Goal: Information Seeking & Learning: Learn about a topic

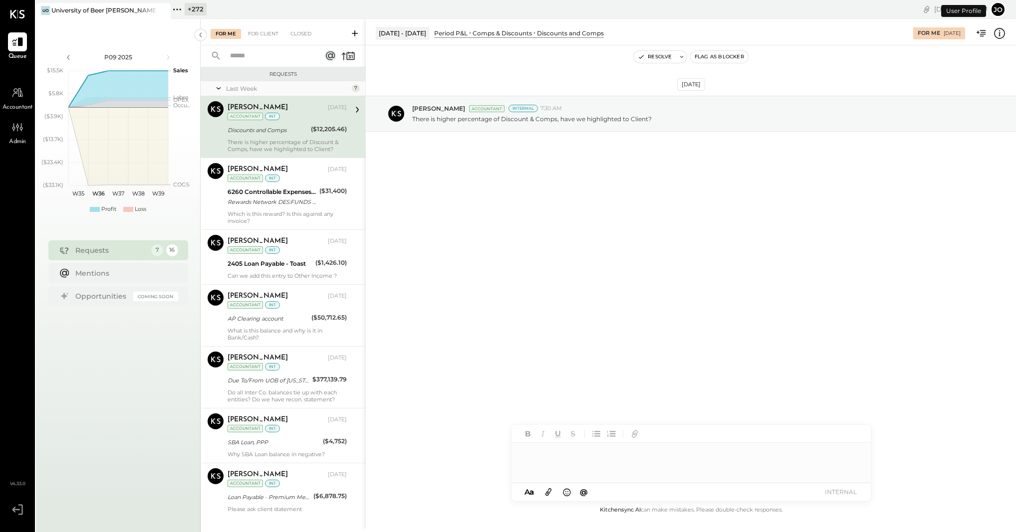
click at [172, 17] on div "+ 272 Pinned Locations ( 1 ) University of Beer Davis Zocalo 1500 West Capital …" at bounding box center [368, 9] width 394 height 19
click at [165, 11] on icon at bounding box center [162, 10] width 12 height 12
click at [40, 11] on icon at bounding box center [42, 9] width 13 height 13
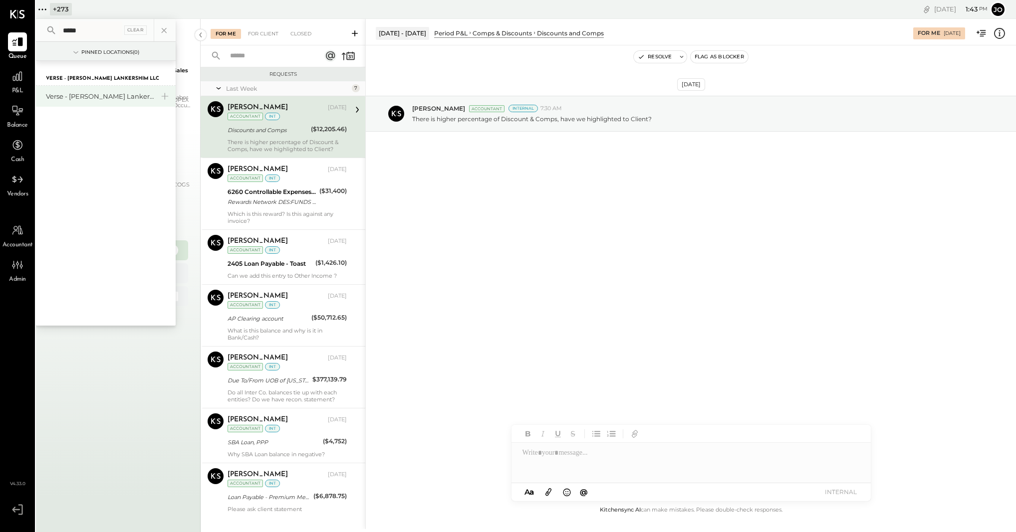
type input "*****"
click at [101, 95] on div "Verse - [PERSON_NAME] Lankershim LLC" at bounding box center [100, 96] width 108 height 9
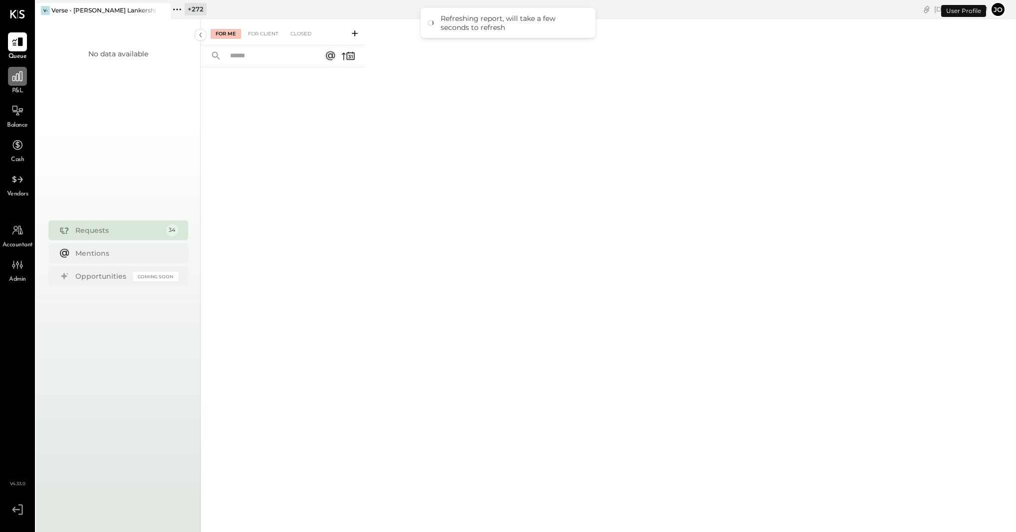
click at [15, 78] on icon at bounding box center [17, 76] width 13 height 13
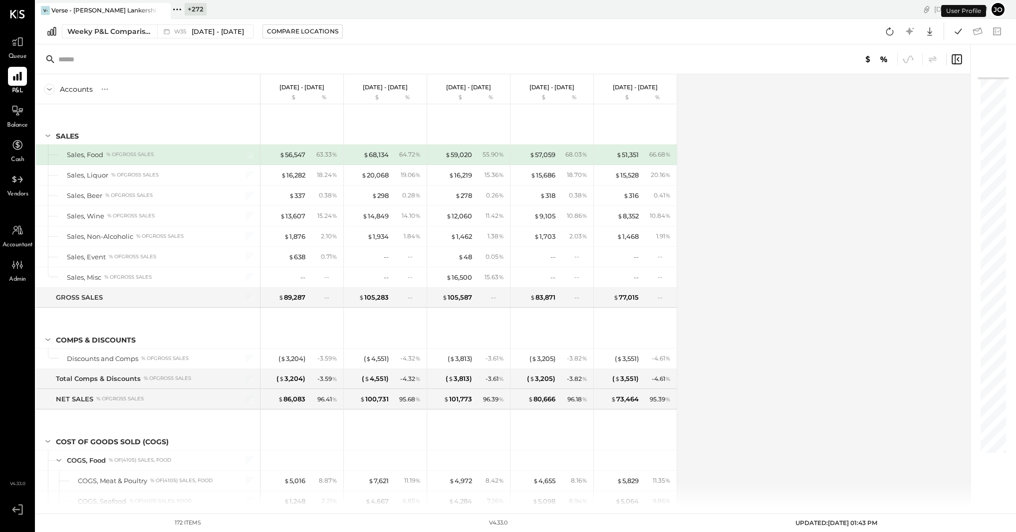
click at [115, 47] on div at bounding box center [503, 59] width 934 height 30
click at [115, 37] on button "Weeky P&L Comparison W35 Aug 25 - 31, 2025" at bounding box center [158, 31] width 192 height 14
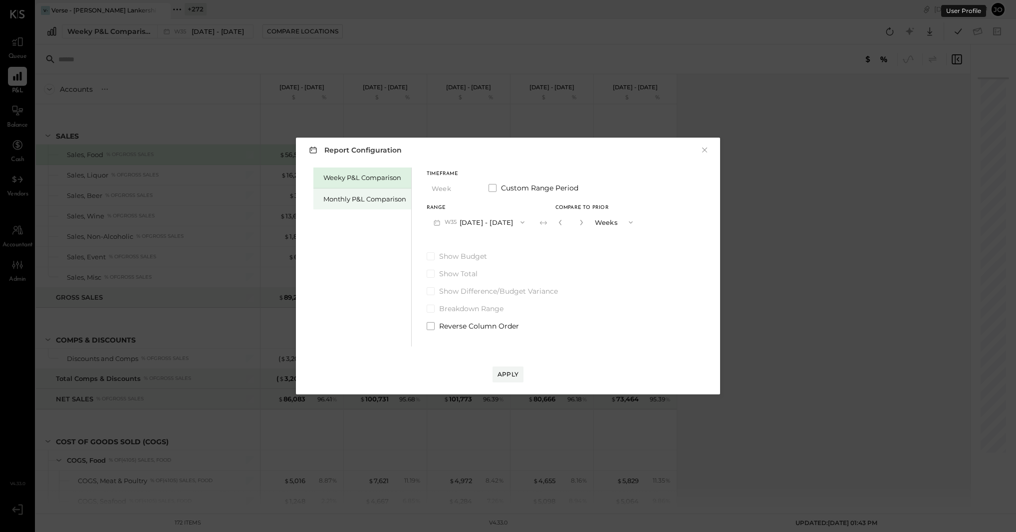
click at [371, 201] on div "Monthly P&L Comparison" at bounding box center [364, 199] width 83 height 9
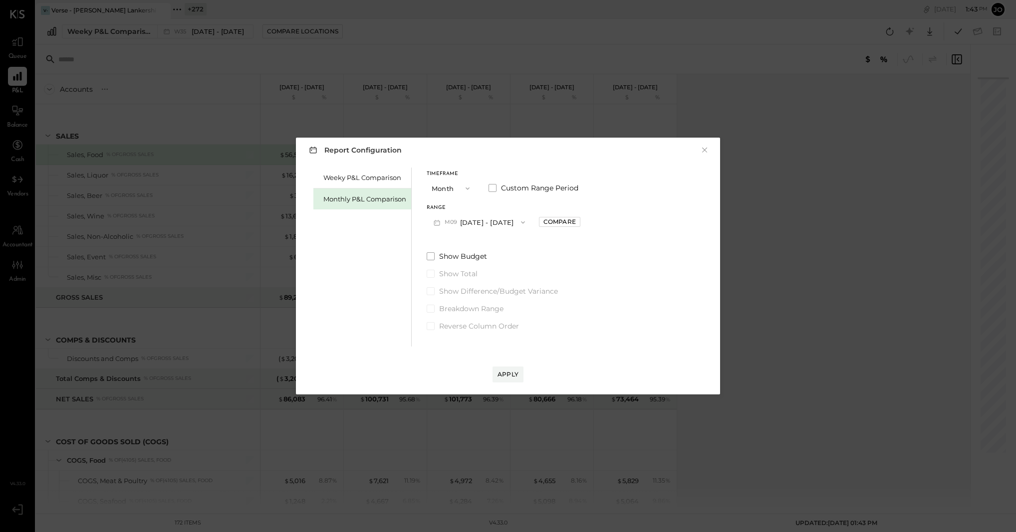
click at [529, 215] on div "Range M09 Sep 1 - 30, 2025 Compare" at bounding box center [504, 219] width 154 height 26
click at [507, 220] on button "M09 [DATE] - [DATE]" at bounding box center [479, 222] width 105 height 18
click at [501, 276] on div "M06 Jun 1 - 30, 2025" at bounding box center [484, 286] width 114 height 21
click at [503, 219] on button "M06 Jun 1 - 30, 2025" at bounding box center [479, 222] width 105 height 18
click at [502, 261] on div "M07 Jul 1 - 31, 2025" at bounding box center [484, 266] width 114 height 21
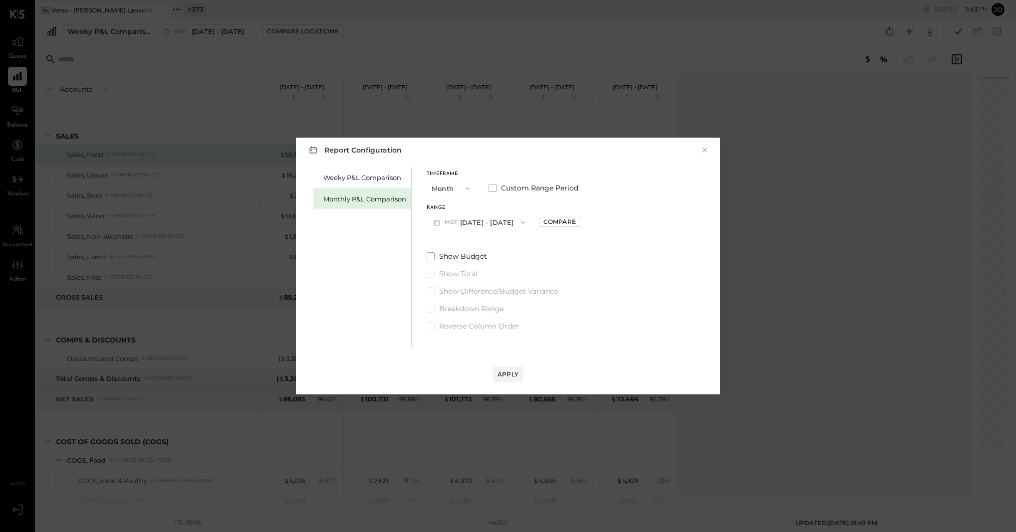
click at [552, 214] on div "Range M07 Jul 1 - 31, 2025 Compare" at bounding box center [504, 219] width 154 height 26
click at [552, 218] on div "Compare" at bounding box center [559, 222] width 32 height 8
click at [578, 227] on button "button" at bounding box center [582, 222] width 8 height 11
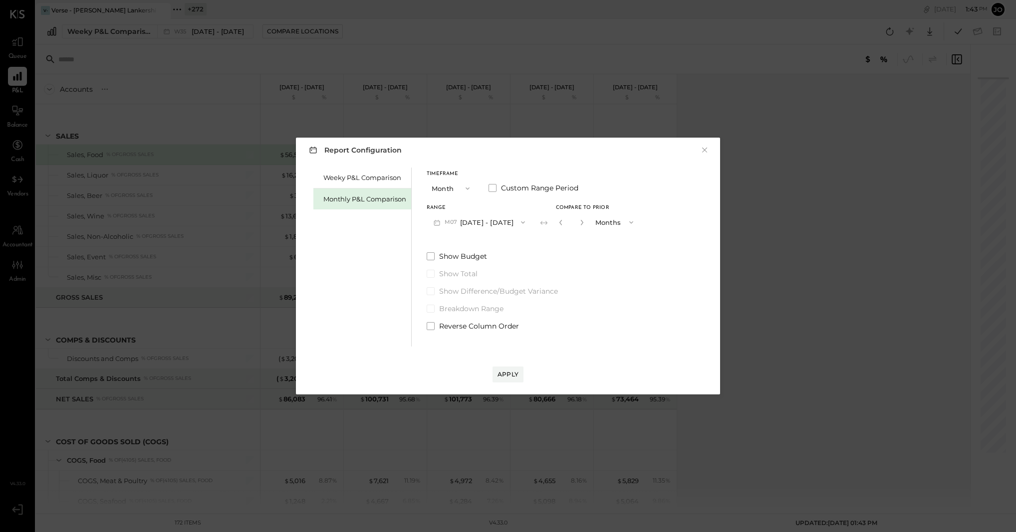
type input "*"
click at [521, 376] on button "Apply" at bounding box center [508, 375] width 31 height 16
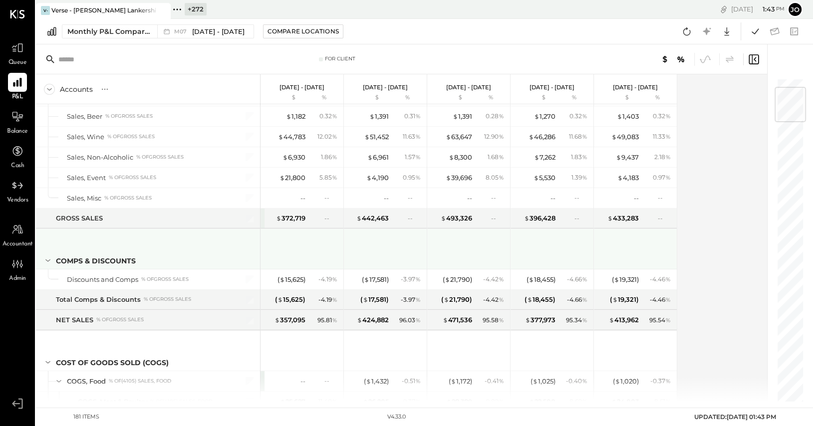
scroll to position [78, 0]
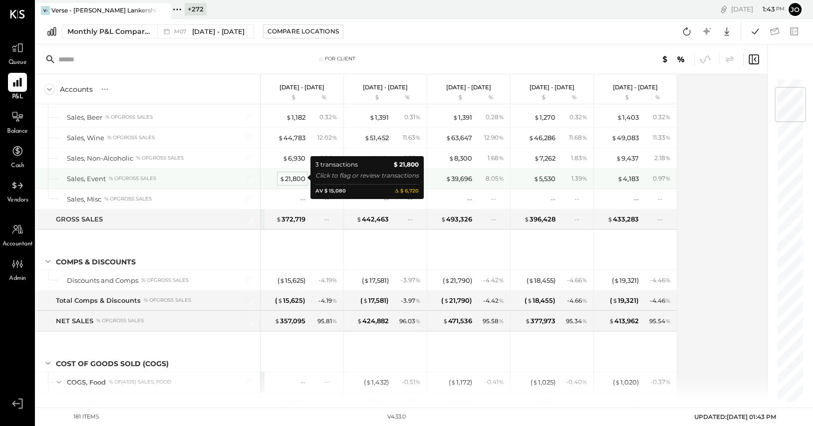
click at [300, 180] on div "$ 21,800" at bounding box center [292, 178] width 26 height 9
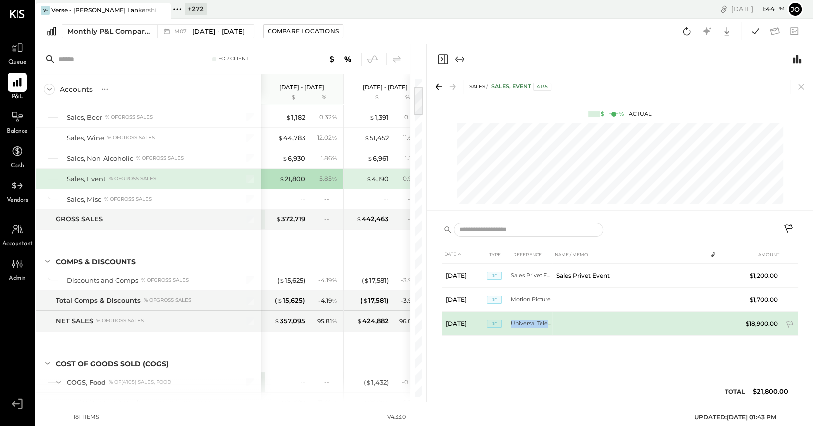
drag, startPoint x: 512, startPoint y: 323, endPoint x: 561, endPoint y: 323, distance: 48.9
click at [561, 323] on tr "Jul 21, 25 JE Universal Television $18,900.00" at bounding box center [620, 324] width 356 height 24
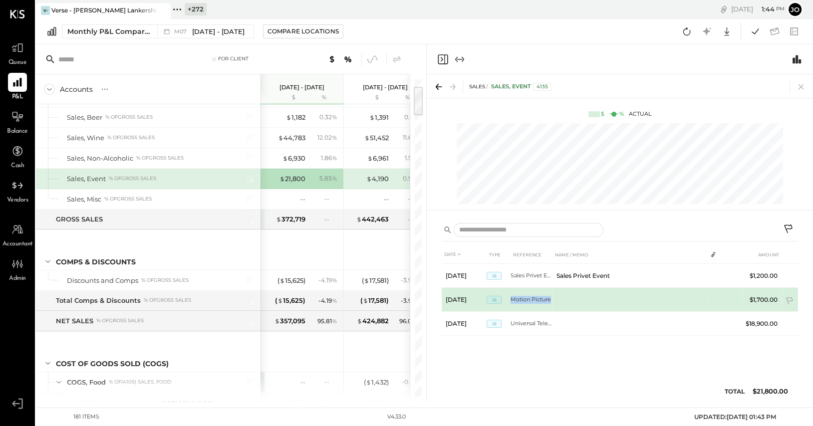
drag, startPoint x: 512, startPoint y: 300, endPoint x: 581, endPoint y: 300, distance: 69.4
click at [581, 300] on tr "Jul 15, 25 JE Motion Picture $1,700.00" at bounding box center [620, 300] width 356 height 24
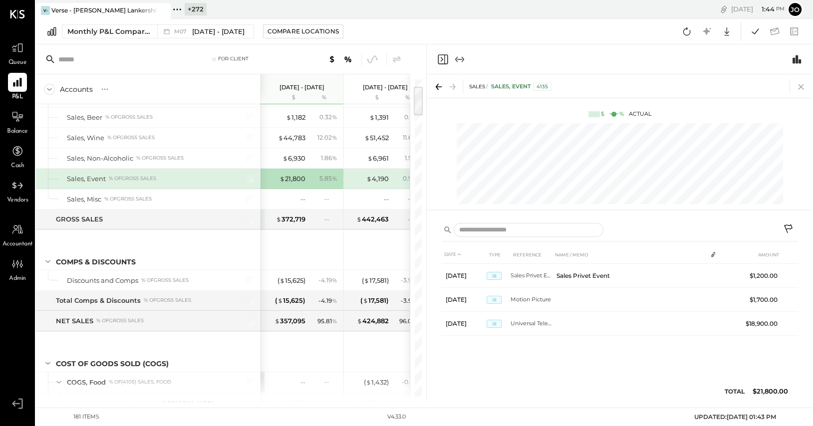
click at [805, 86] on icon at bounding box center [801, 87] width 14 height 14
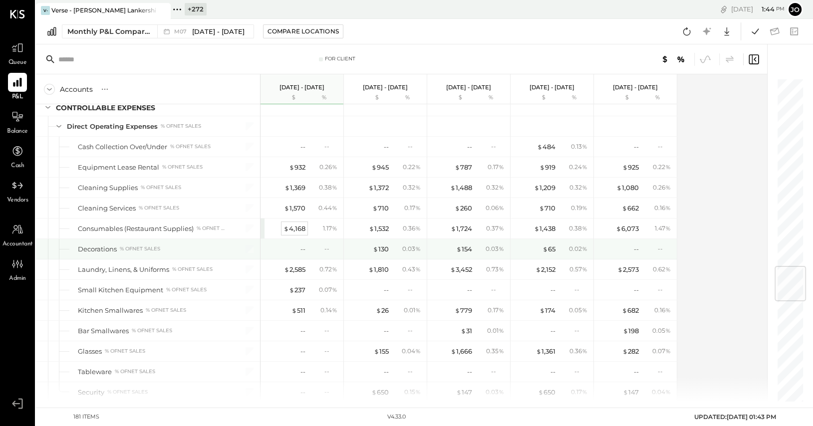
scroll to position [1588, 0]
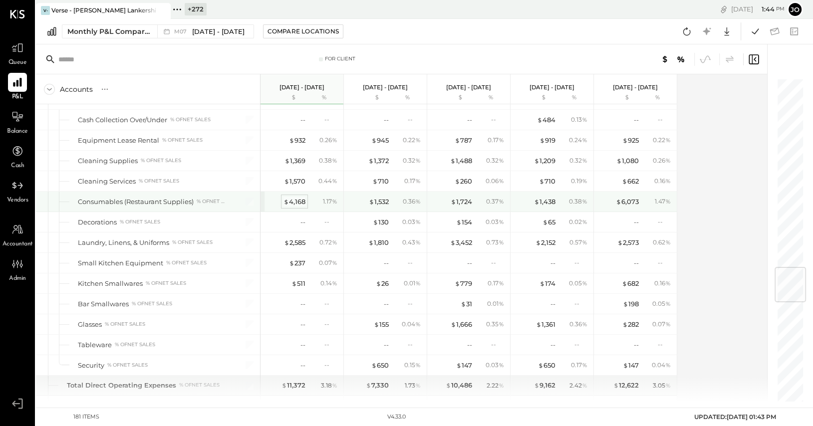
click at [298, 197] on div "$ 4,168" at bounding box center [294, 201] width 22 height 9
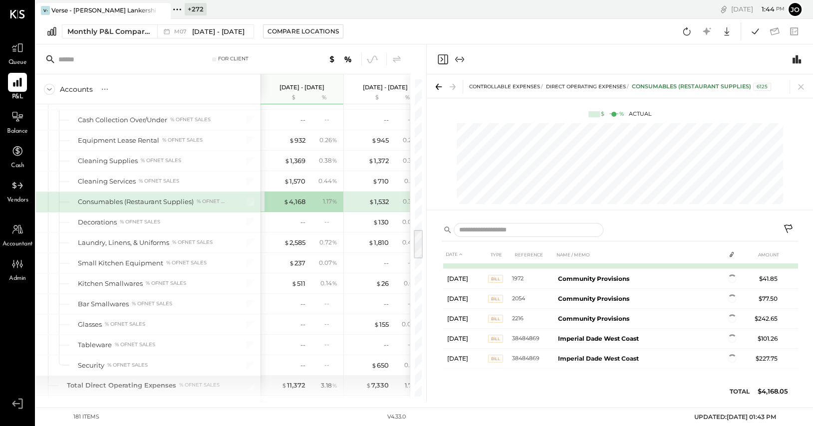
scroll to position [235, 0]
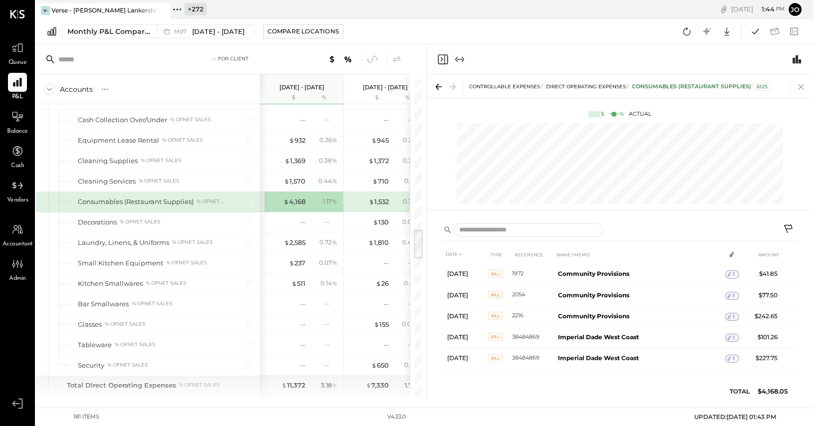
click at [798, 86] on icon at bounding box center [801, 87] width 14 height 14
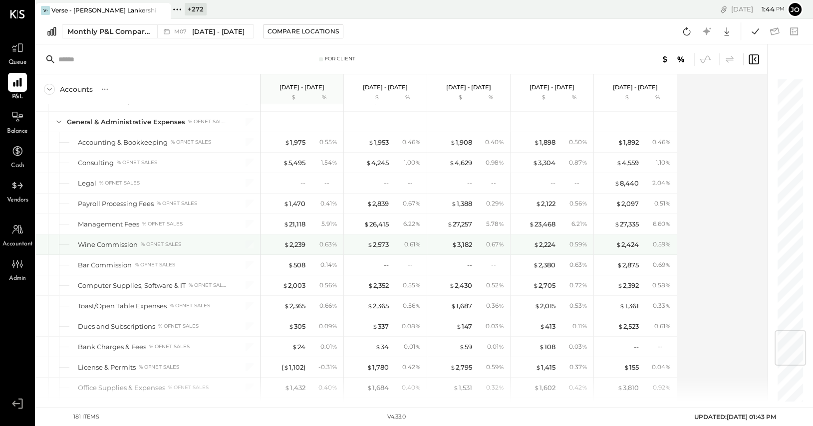
scroll to position [2121, 0]
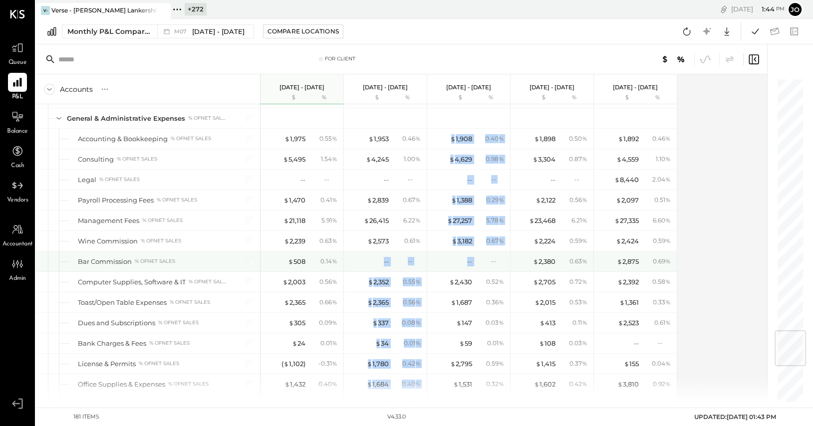
drag, startPoint x: 362, startPoint y: 249, endPoint x: 474, endPoint y: 250, distance: 111.3
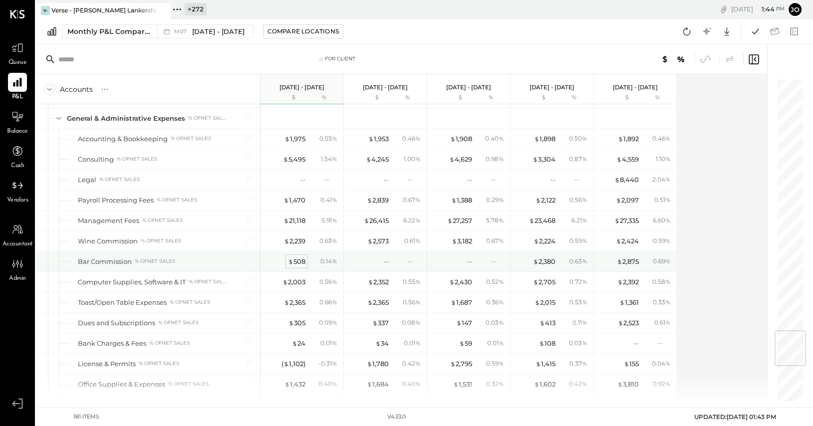
click at [295, 257] on div "$ 508" at bounding box center [296, 261] width 17 height 9
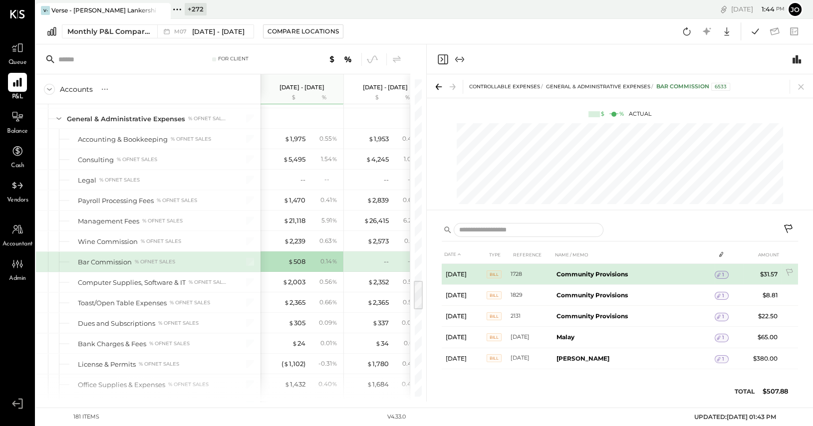
click at [722, 274] on span "1" at bounding box center [723, 274] width 2 height 7
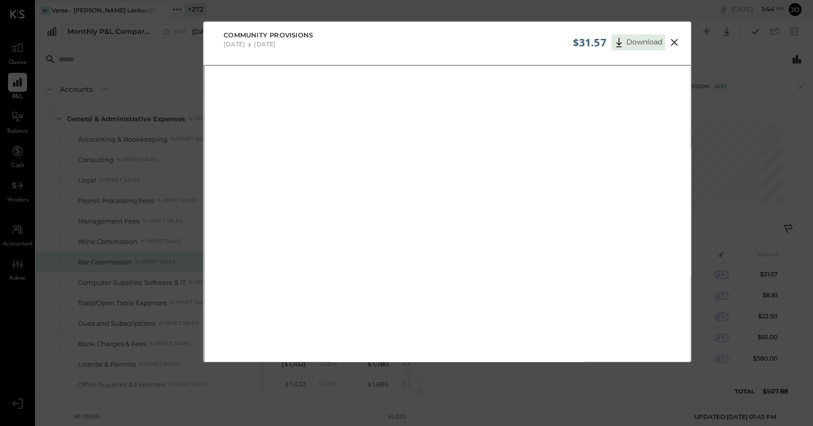
click at [679, 40] on icon at bounding box center [674, 42] width 12 height 12
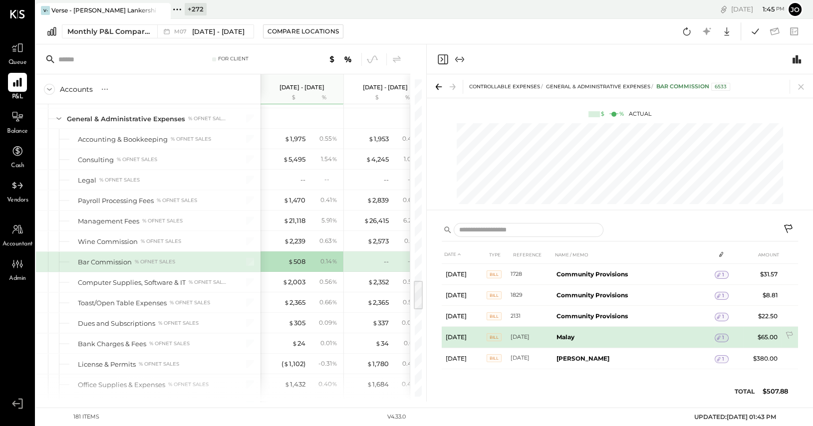
scroll to position [1, 0]
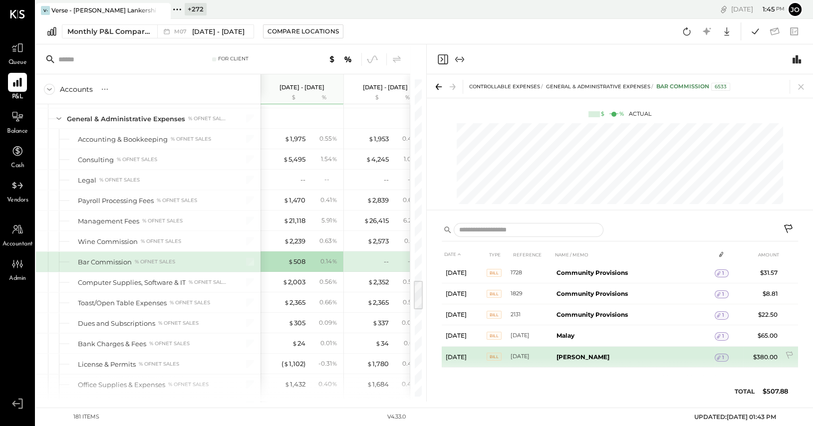
click at [723, 357] on div "1" at bounding box center [722, 358] width 14 height 8
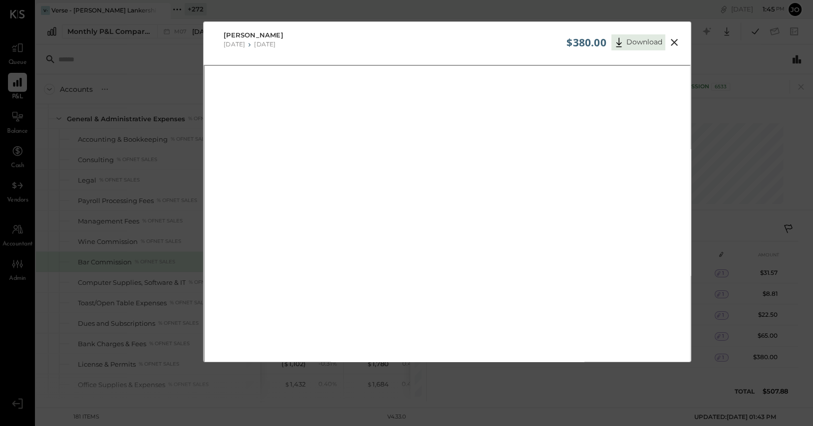
click at [675, 38] on icon at bounding box center [674, 42] width 12 height 12
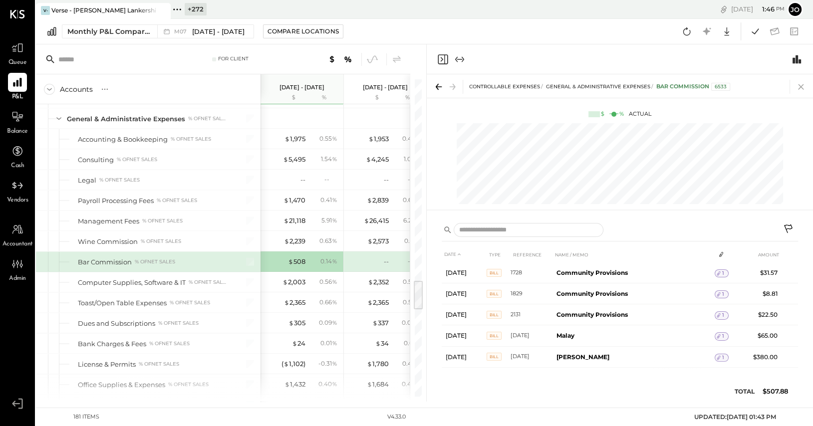
click at [798, 86] on icon at bounding box center [801, 87] width 14 height 14
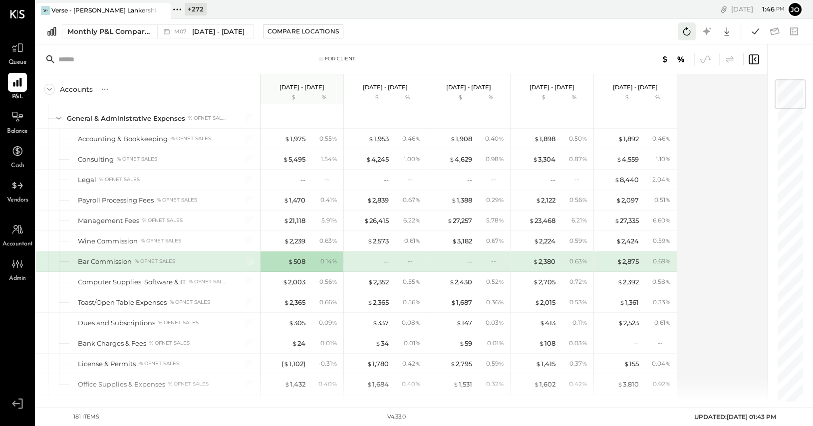
click at [682, 36] on icon at bounding box center [686, 31] width 13 height 13
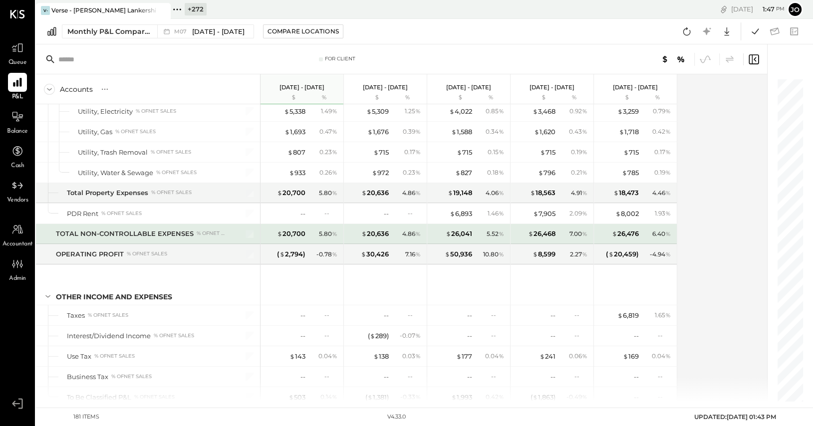
scroll to position [2962, 0]
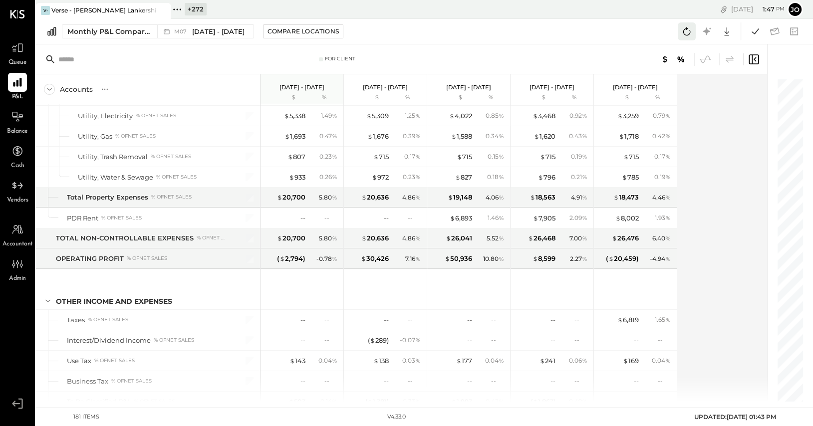
click at [682, 31] on icon at bounding box center [686, 31] width 13 height 13
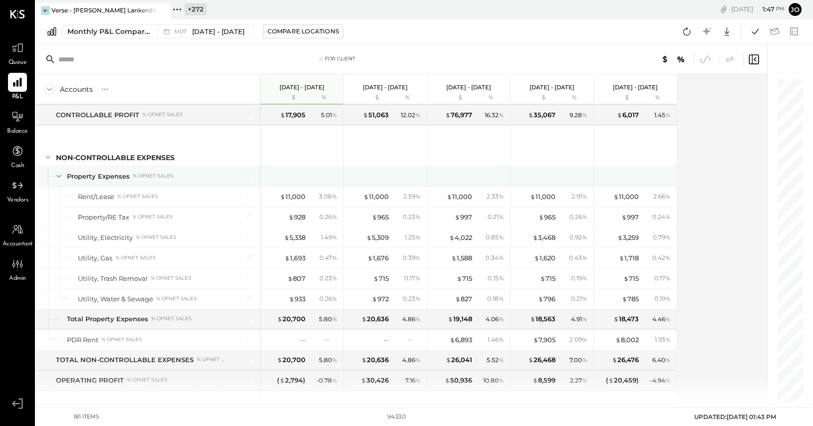
scroll to position [2853, 0]
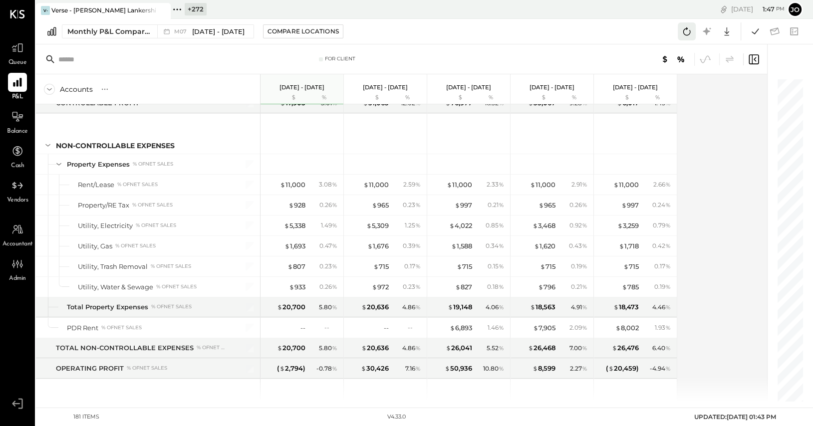
click at [686, 31] on icon at bounding box center [686, 31] width 13 height 13
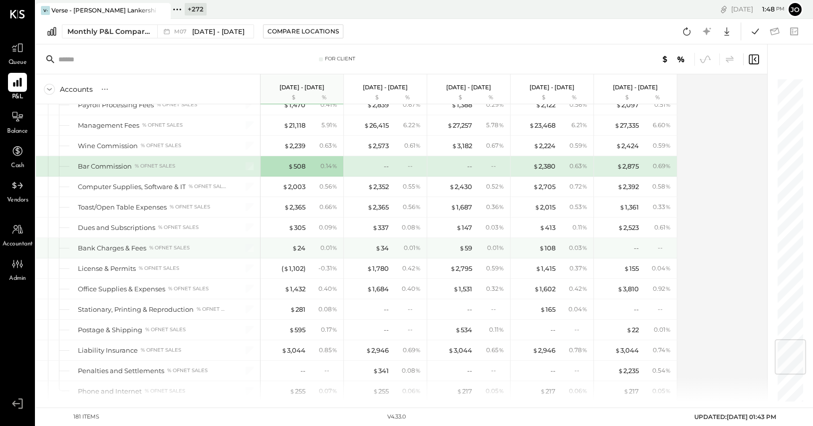
scroll to position [2181, 0]
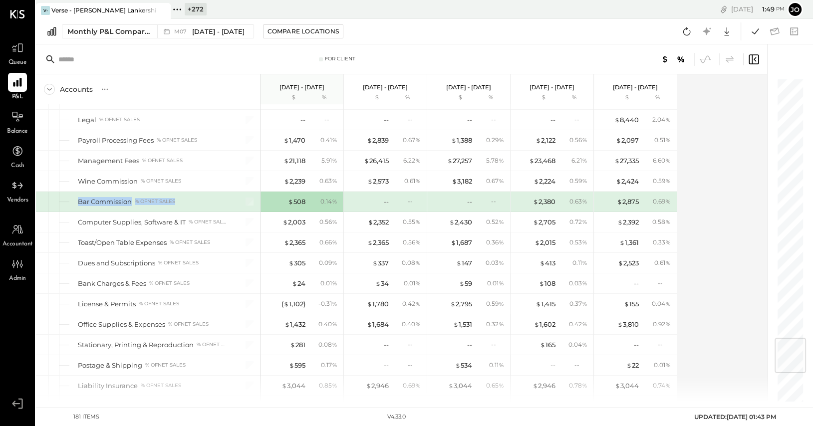
drag, startPoint x: 73, startPoint y: 192, endPoint x: 182, endPoint y: 192, distance: 109.3
click at [183, 192] on div "Bar Commission % of NET SALES" at bounding box center [148, 202] width 224 height 20
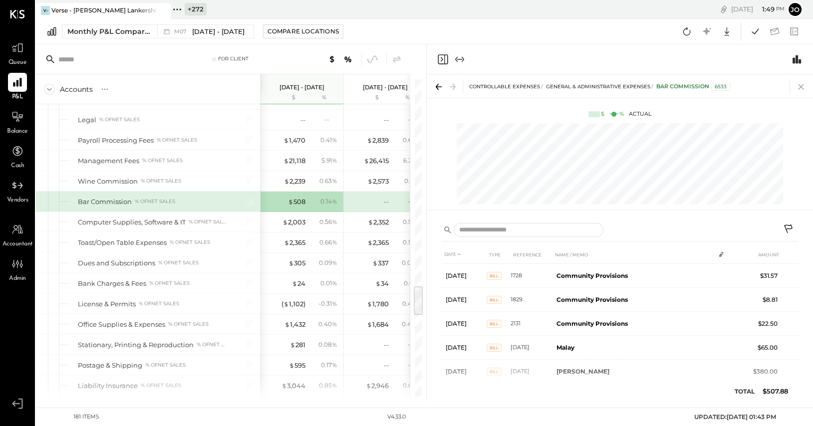
click at [800, 88] on icon at bounding box center [801, 87] width 14 height 14
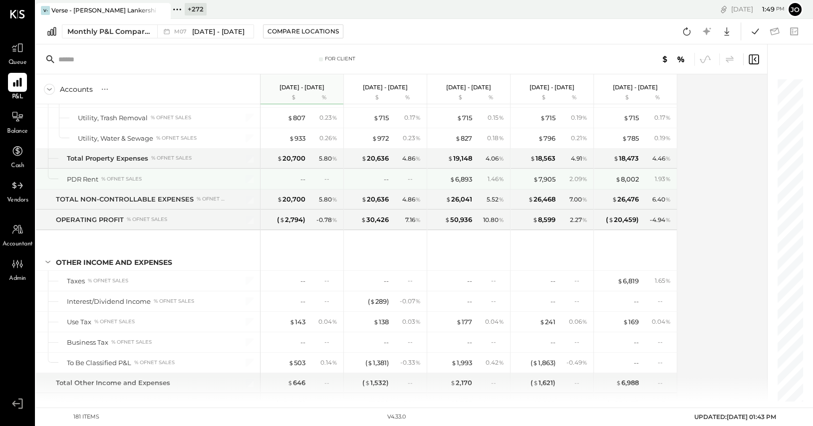
scroll to position [3043, 0]
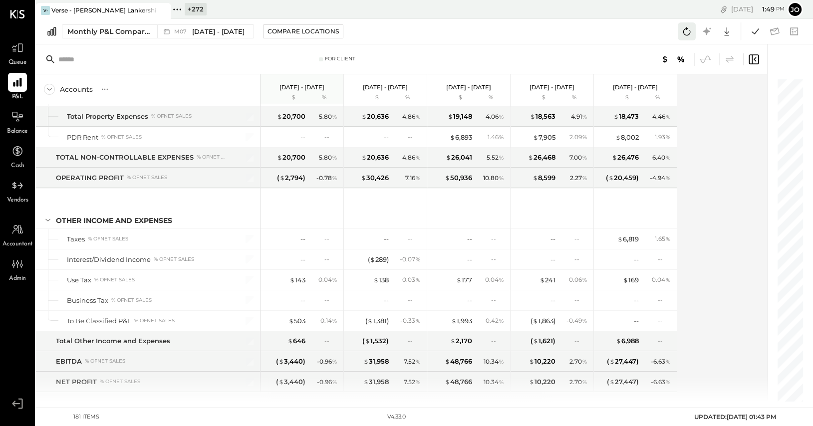
click at [689, 31] on icon at bounding box center [686, 31] width 13 height 13
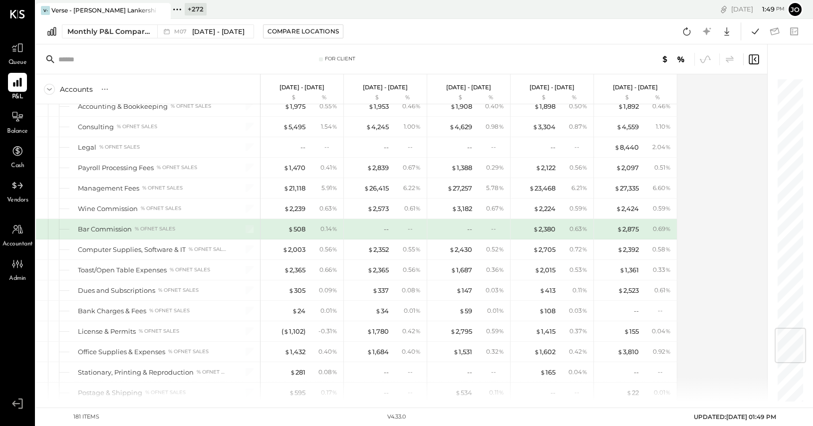
scroll to position [2089, 0]
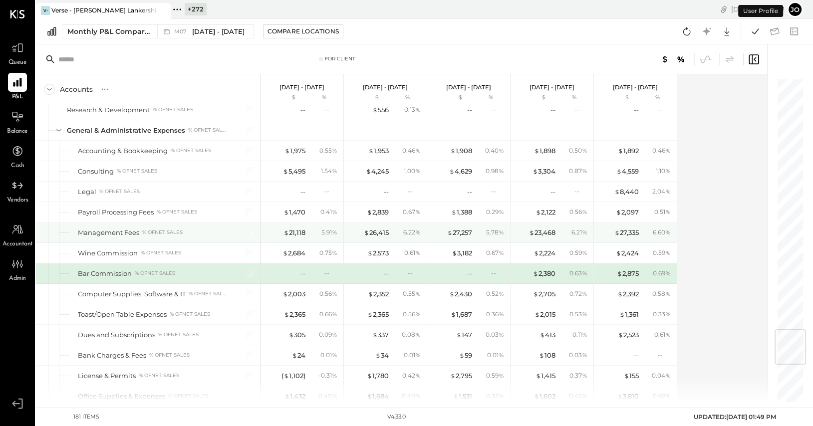
scroll to position [2119, 0]
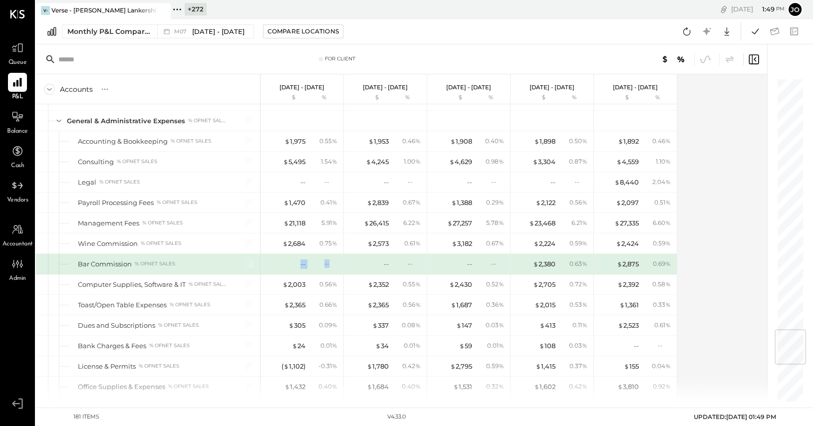
drag, startPoint x: 289, startPoint y: 253, endPoint x: 330, endPoint y: 253, distance: 40.4
click at [330, 254] on div "-- --" at bounding box center [302, 264] width 75 height 20
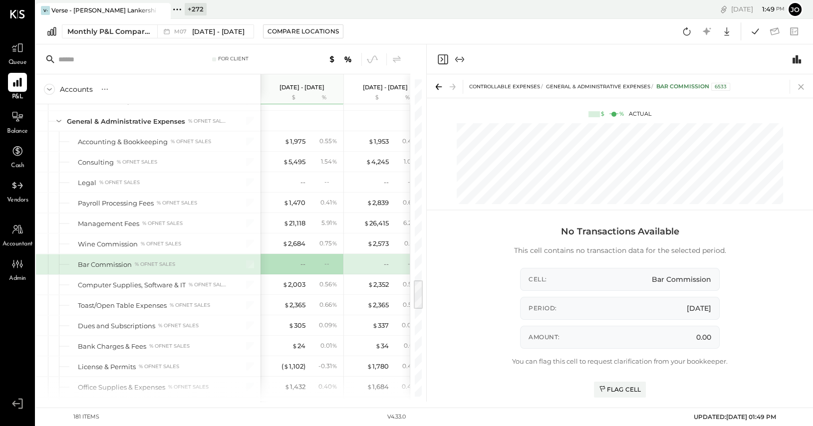
click at [805, 81] on icon at bounding box center [801, 87] width 14 height 14
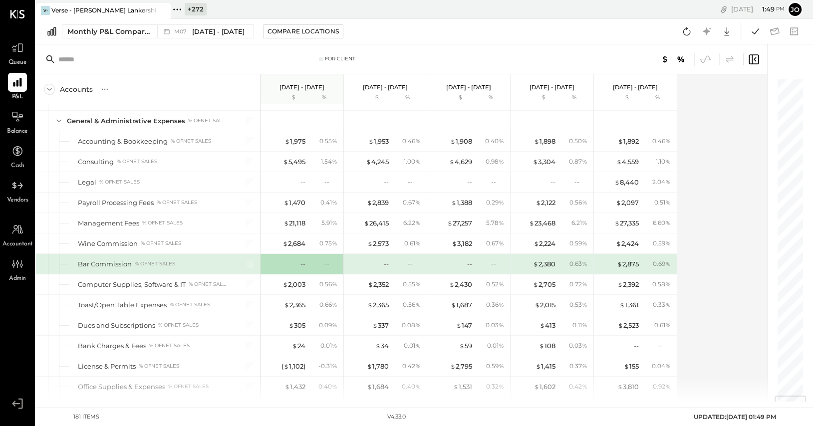
scroll to position [3043, 0]
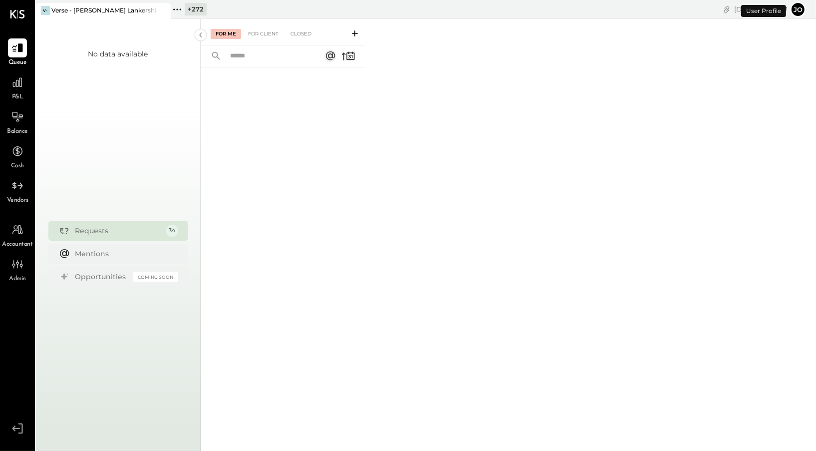
click at [163, 12] on icon at bounding box center [162, 10] width 12 height 12
click at [43, 10] on icon at bounding box center [42, 9] width 13 height 13
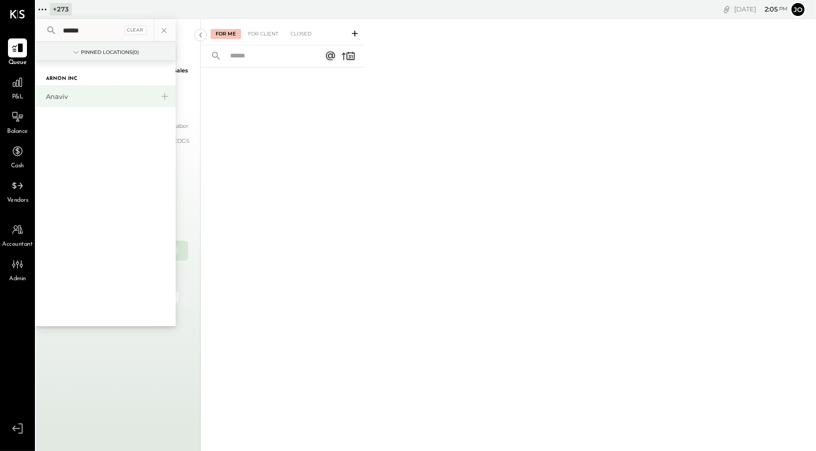
type input "******"
click at [80, 97] on div "Anaviv" at bounding box center [100, 96] width 108 height 9
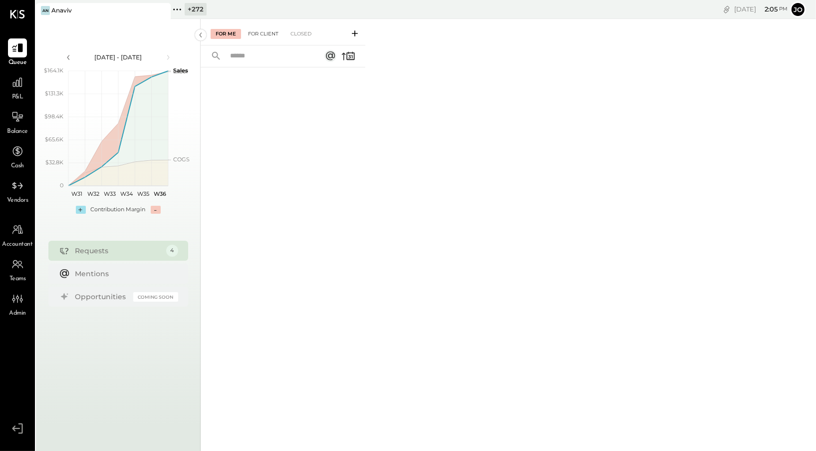
click at [267, 34] on div "For Client" at bounding box center [263, 34] width 40 height 10
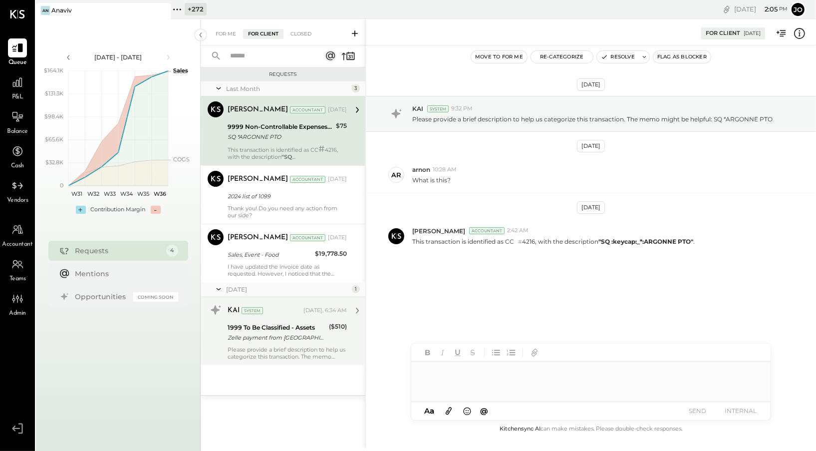
click at [317, 337] on div "Zelle payment from [GEOGRAPHIC_DATA] MEILIK BAClnuv3iwc8" at bounding box center [277, 337] width 98 height 10
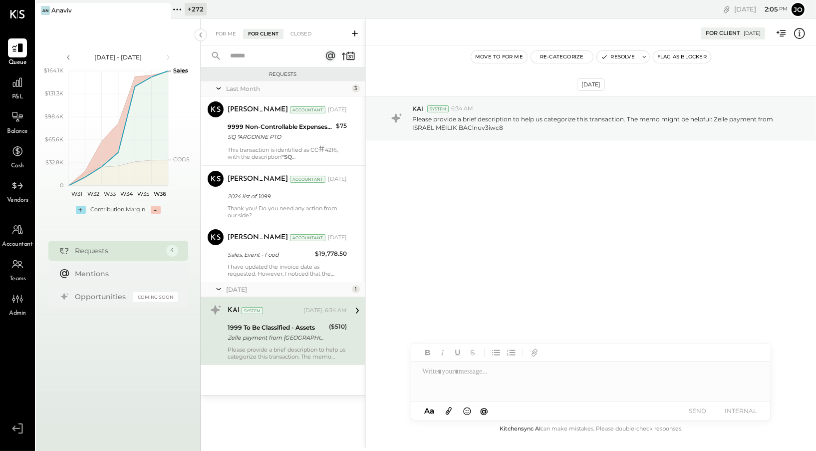
click at [806, 35] on div "For Client [DATE]" at bounding box center [591, 32] width 450 height 20
click at [805, 35] on icon at bounding box center [799, 33] width 13 height 13
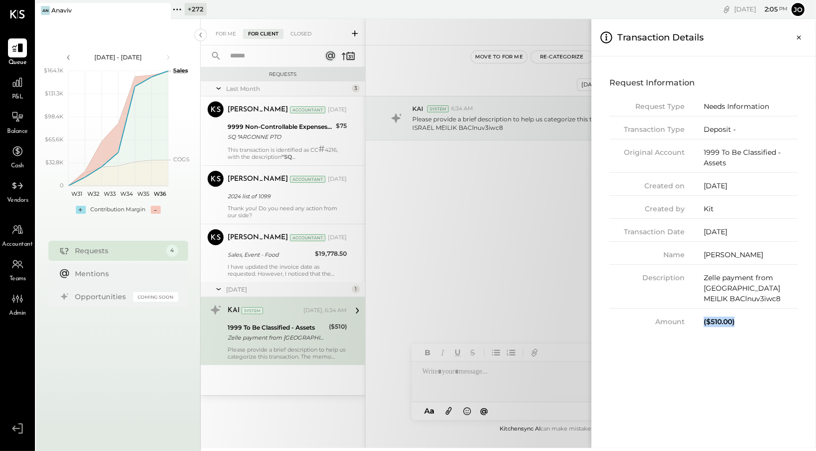
drag, startPoint x: 704, startPoint y: 322, endPoint x: 754, endPoint y: 322, distance: 49.4
click at [754, 322] on div "($510.00)" at bounding box center [751, 321] width 94 height 10
click at [513, 276] on div "For Me For Client Closed Requests Last Month 3 Tasmir Malek Accountant Tasmir M…" at bounding box center [508, 233] width 615 height 429
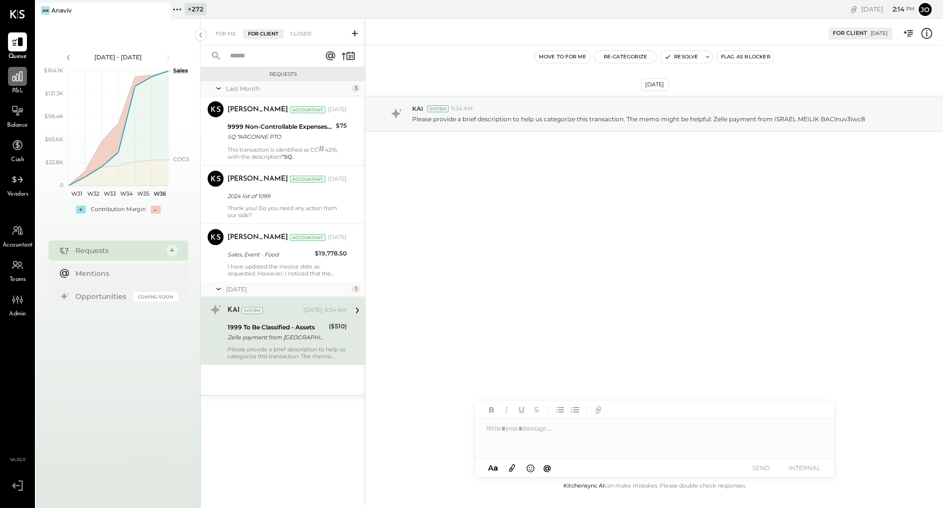
click at [25, 80] on div at bounding box center [17, 76] width 19 height 19
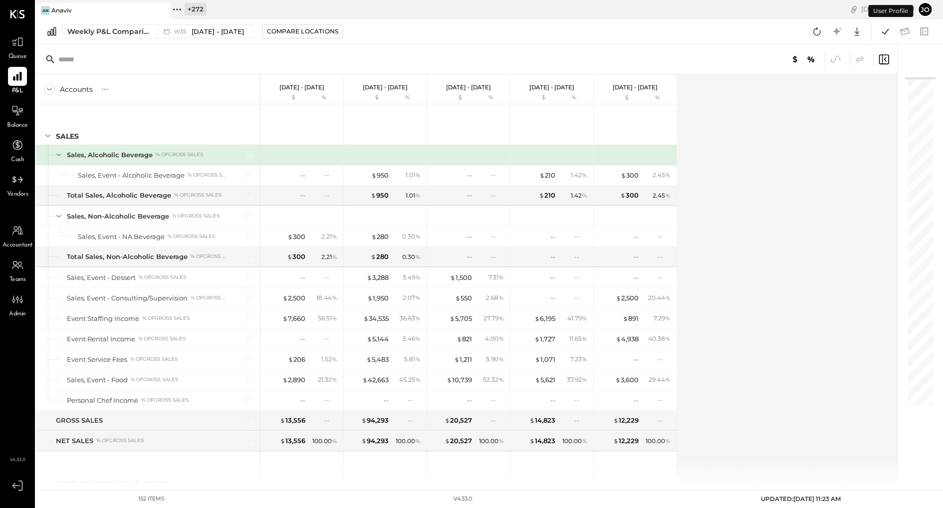
click at [122, 40] on div "Weekly P&L Comparison W35 Aug 25 - 31, 2025 Compare Locations Google Sheets Exc…" at bounding box center [489, 31] width 907 height 25
click at [121, 30] on div "Weekly P&L Comparison" at bounding box center [109, 31] width 84 height 10
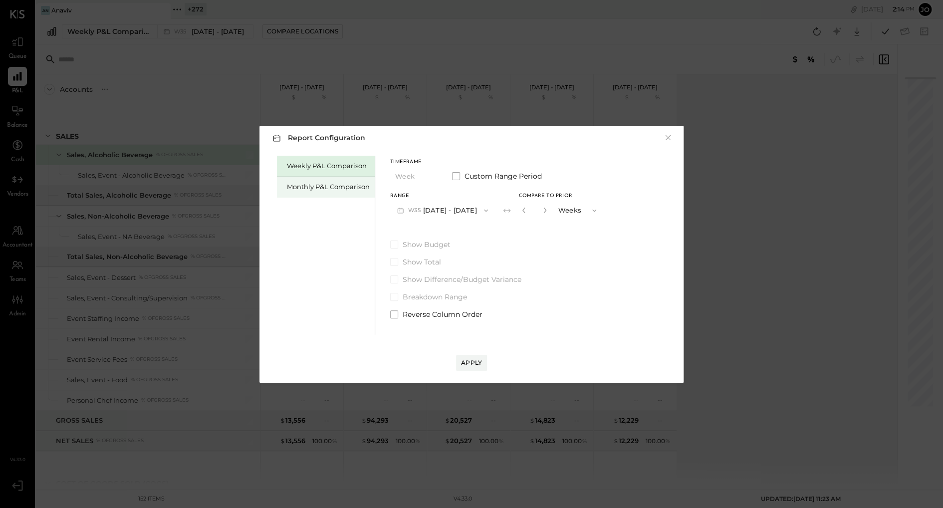
click at [316, 182] on div "Monthly P&L Comparison" at bounding box center [326, 187] width 98 height 21
click at [444, 218] on button "M09 Sep 1 - 30, 2025" at bounding box center [442, 210] width 105 height 18
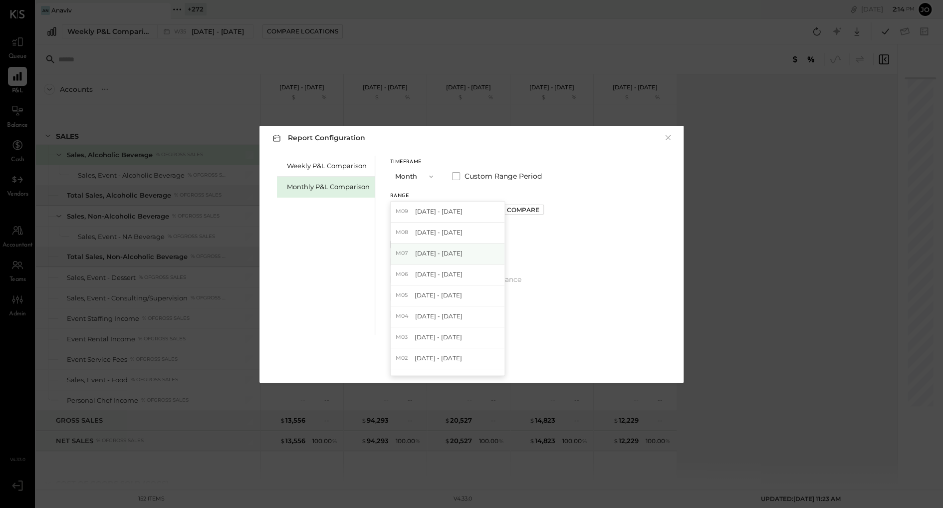
click at [460, 248] on div "M07 Jul 1 - 31, 2025" at bounding box center [448, 254] width 114 height 21
click at [523, 214] on div "Compare" at bounding box center [523, 210] width 32 height 8
click at [541, 215] on div "*" at bounding box center [546, 210] width 53 height 18
click at [541, 214] on button "button" at bounding box center [545, 210] width 8 height 11
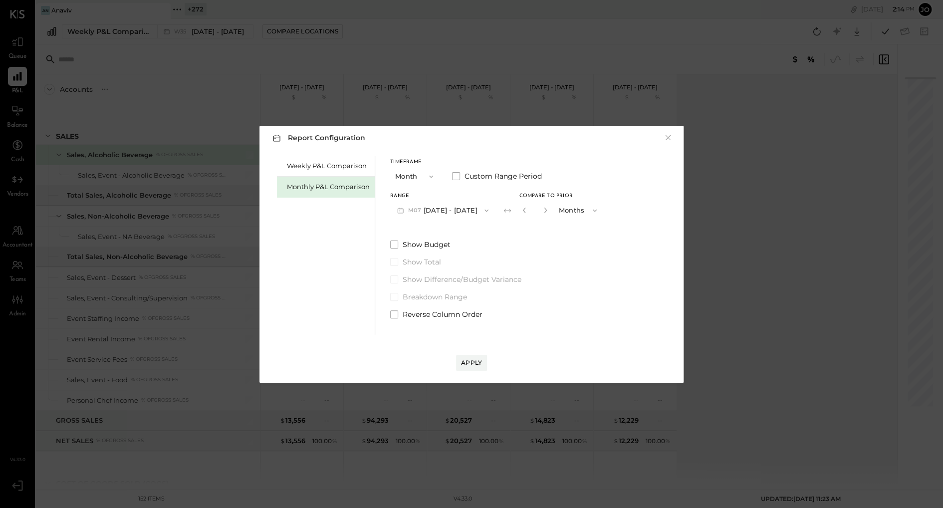
click at [541, 214] on button "button" at bounding box center [545, 210] width 8 height 11
type input "*"
click at [476, 366] on div "Apply" at bounding box center [471, 362] width 21 height 8
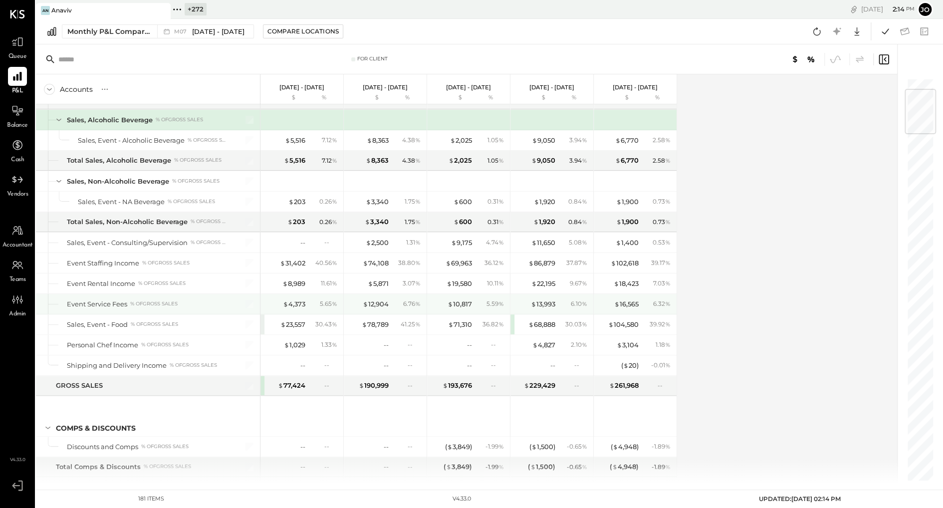
scroll to position [2261, 0]
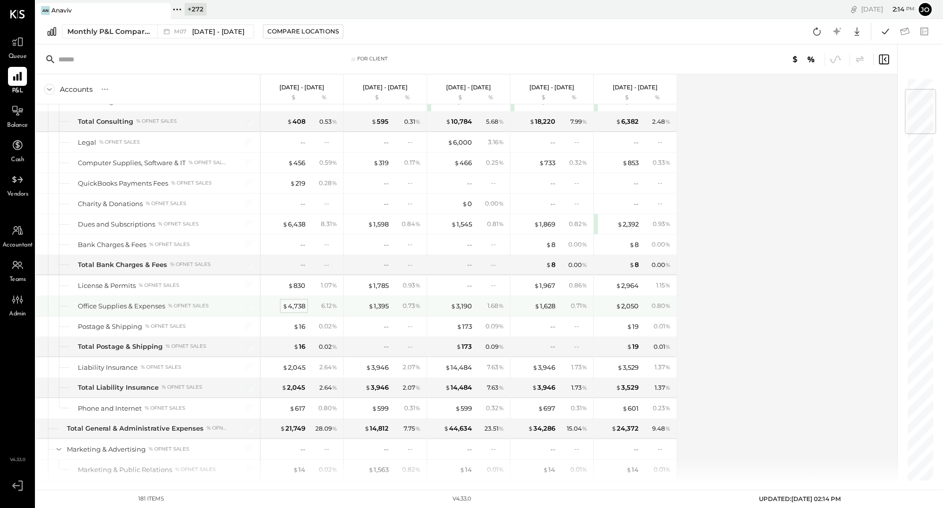
click at [301, 301] on div "$ 4,738" at bounding box center [293, 305] width 23 height 9
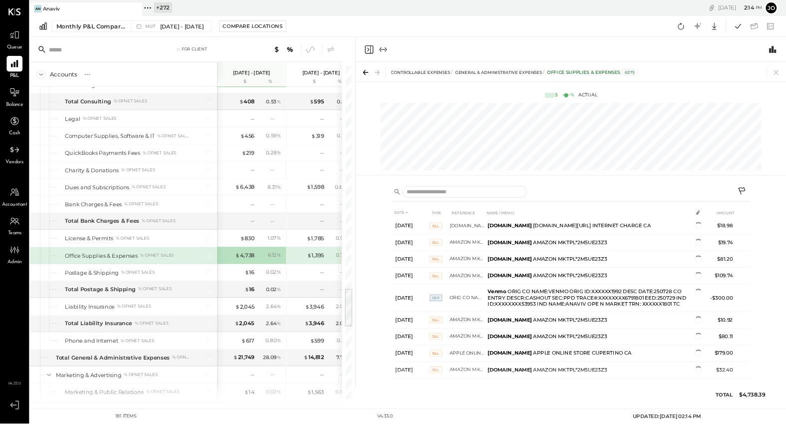
scroll to position [855, 0]
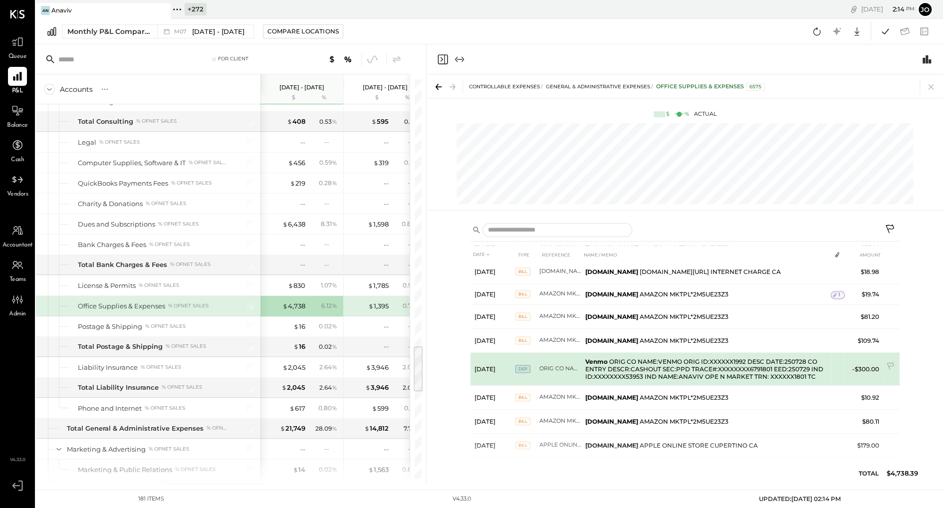
drag, startPoint x: 580, startPoint y: 354, endPoint x: 866, endPoint y: 364, distance: 285.6
click at [815, 364] on tr "Jul 29, 25 DEP ORIG CO NAME:VENMO ORIG ID:XXXXXX1992 DESC DATE:250728 CO ENTRY …" at bounding box center [685, 368] width 429 height 33
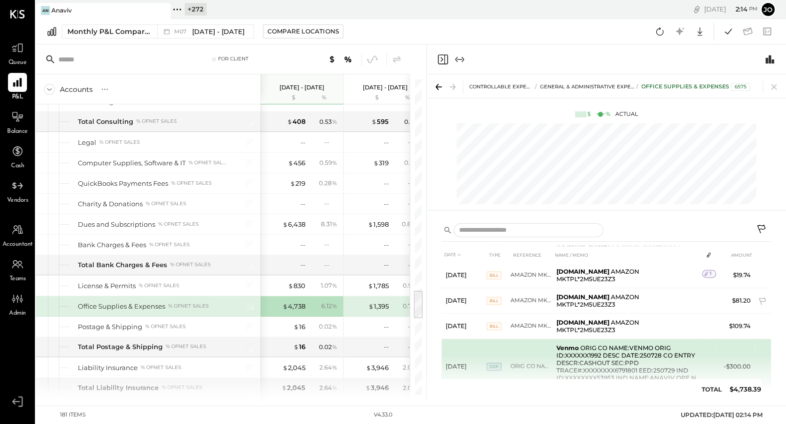
scroll to position [915, 0]
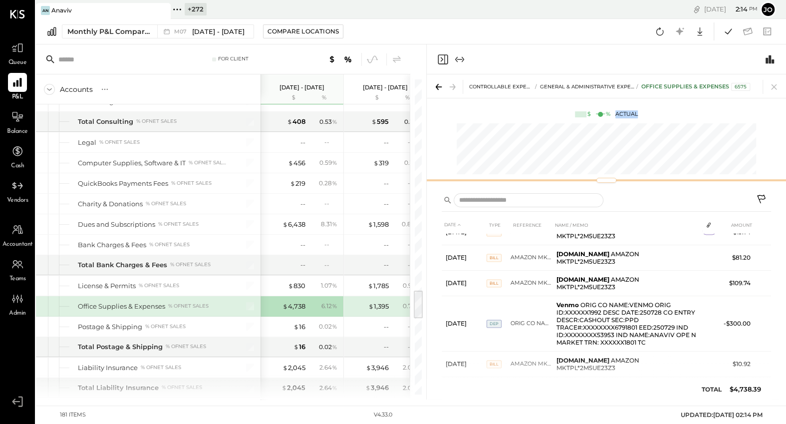
drag, startPoint x: 609, startPoint y: 210, endPoint x: 608, endPoint y: 114, distance: 95.3
click at [608, 115] on div "CONTROLLABLE EXPENSES General & Administrative Expenses Office Supplies & Expen…" at bounding box center [606, 130] width 359 height 112
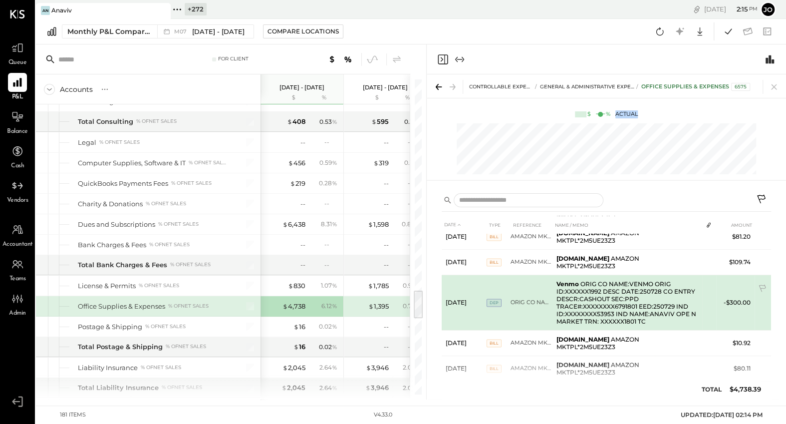
scroll to position [938, 0]
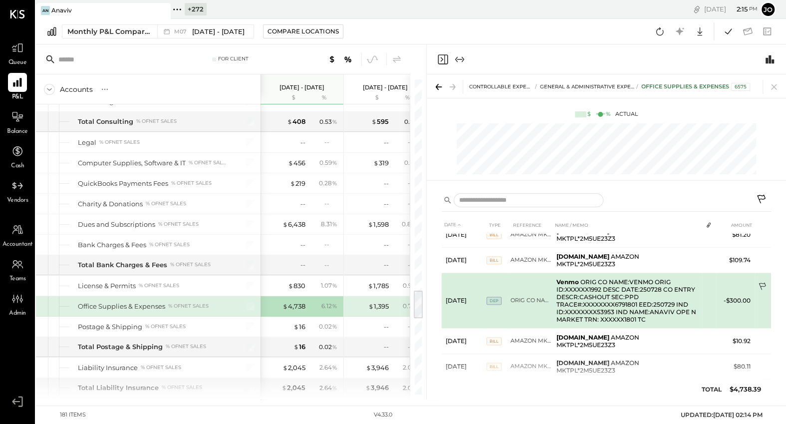
click at [762, 282] on icon at bounding box center [762, 285] width 7 height 7
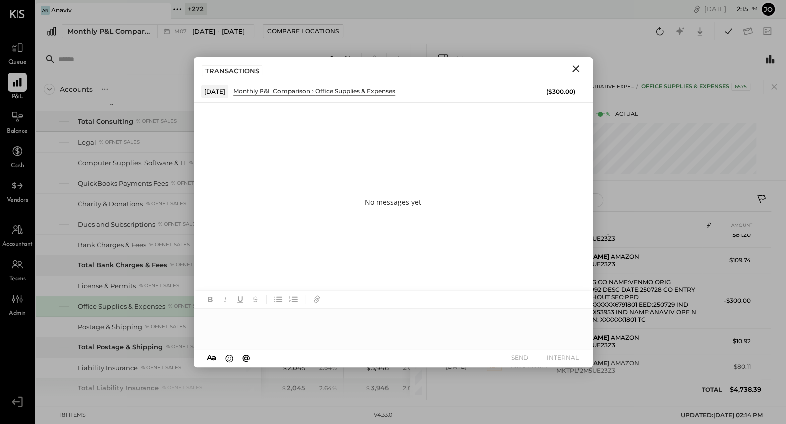
click at [410, 326] on div at bounding box center [393, 328] width 399 height 40
click at [329, 320] on div at bounding box center [393, 328] width 399 height 40
type input "***"
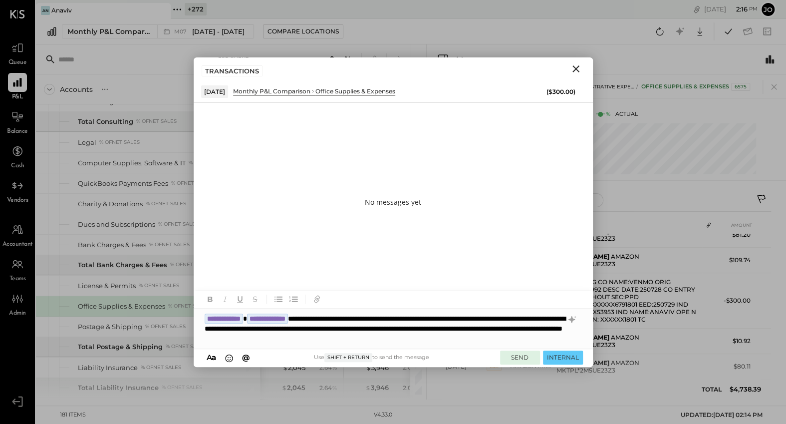
click at [521, 353] on button "SEND" at bounding box center [520, 356] width 40 height 13
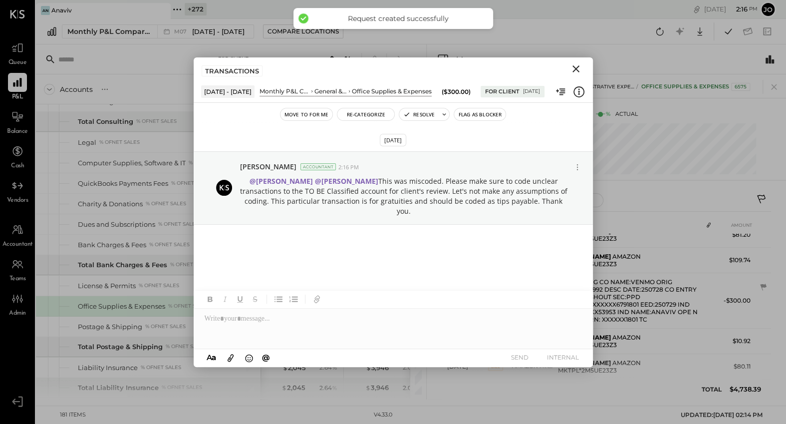
click at [575, 71] on icon "Close" at bounding box center [576, 69] width 12 height 12
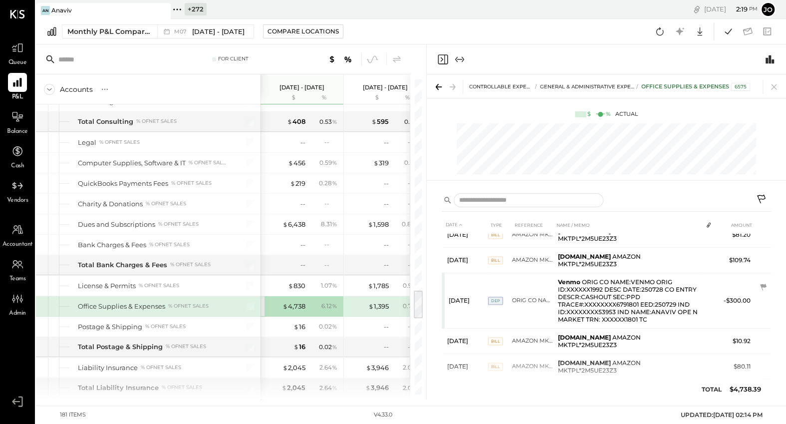
click at [16, 120] on icon at bounding box center [17, 117] width 12 height 12
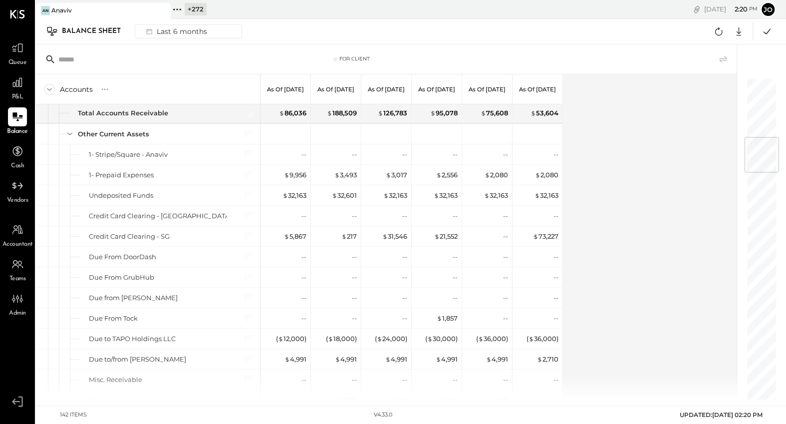
scroll to position [512, 0]
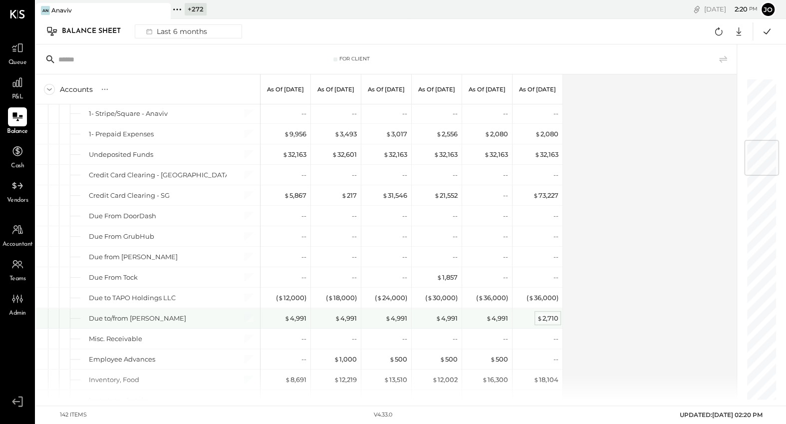
click at [543, 313] on div "$ 2,710" at bounding box center [547, 317] width 21 height 9
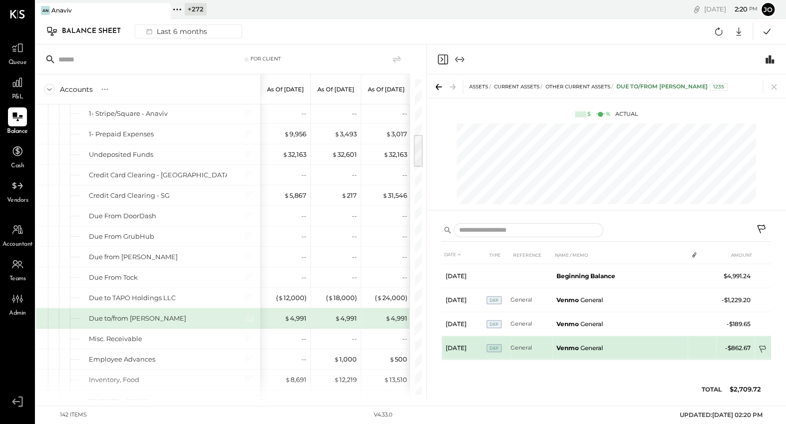
click at [763, 348] on icon at bounding box center [763, 350] width 10 height 10
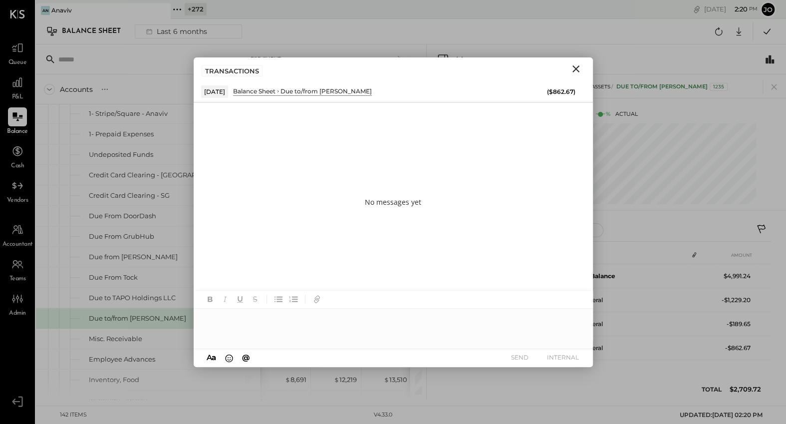
click at [419, 329] on div at bounding box center [393, 328] width 399 height 40
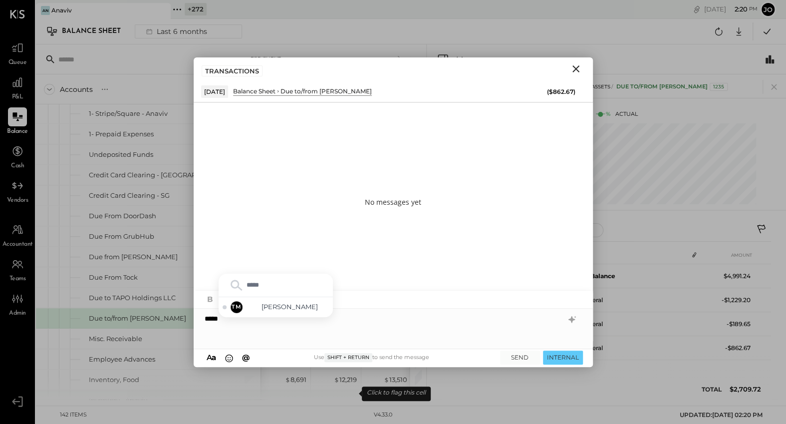
type input "******"
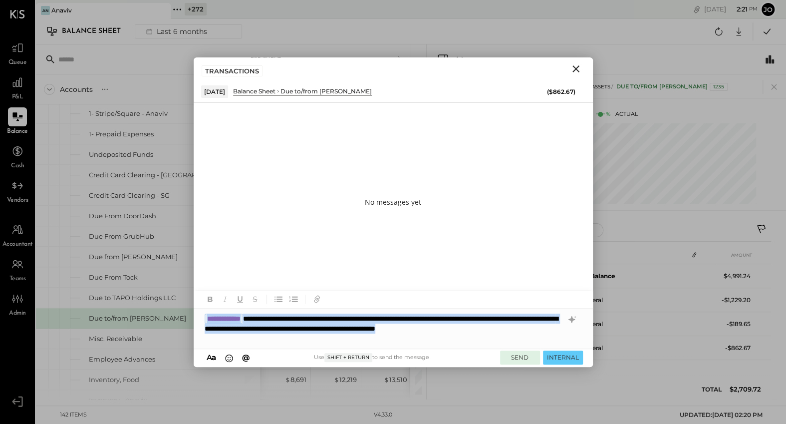
click at [512, 355] on button "SEND" at bounding box center [520, 356] width 40 height 13
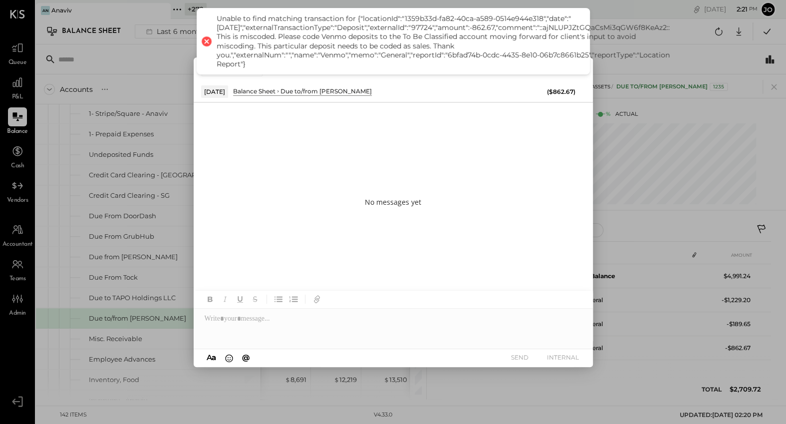
click at [574, 69] on div "Unable to find matching transaction for {"locationId":"1359b33d-fa82-40ca-a589-…" at bounding box center [393, 41] width 393 height 66
click at [579, 72] on div "Unable to find matching transaction for {"locationId":"1359b33d-fa82-40ca-a589-…" at bounding box center [393, 41] width 393 height 66
click at [383, 64] on div "Unable to find matching transaction for {"locationId":"1359b33d-fa82-40ca-a589-…" at bounding box center [443, 41] width 453 height 54
click at [468, 132] on div "No messages yet" at bounding box center [393, 202] width 399 height 200
click at [584, 71] on div "Unable to find matching transaction for {"locationId":"1359b33d-fa82-40ca-a589-…" at bounding box center [393, 41] width 393 height 66
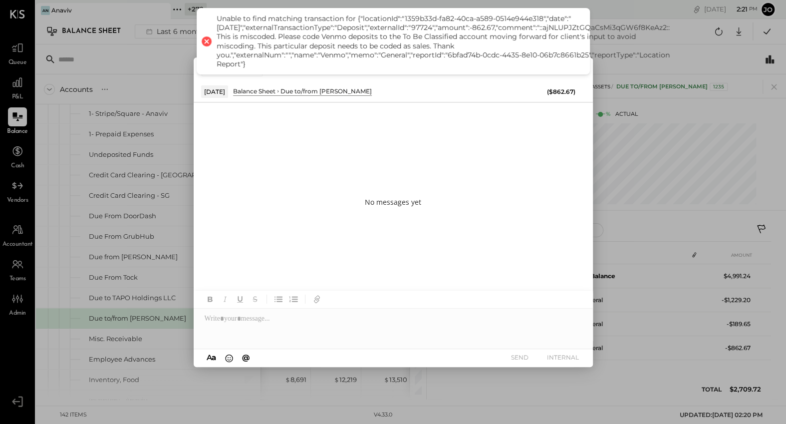
click at [486, 213] on div "No messages yet" at bounding box center [393, 202] width 399 height 200
click at [151, 102] on div "Accounts S GL" at bounding box center [148, 89] width 225 height 30
click at [309, 139] on div "No messages yet" at bounding box center [393, 202] width 399 height 200
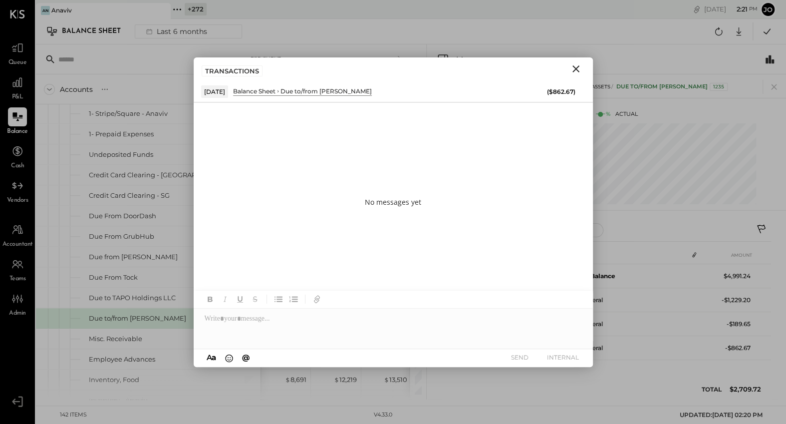
click at [576, 66] on icon "Close" at bounding box center [576, 69] width 12 height 12
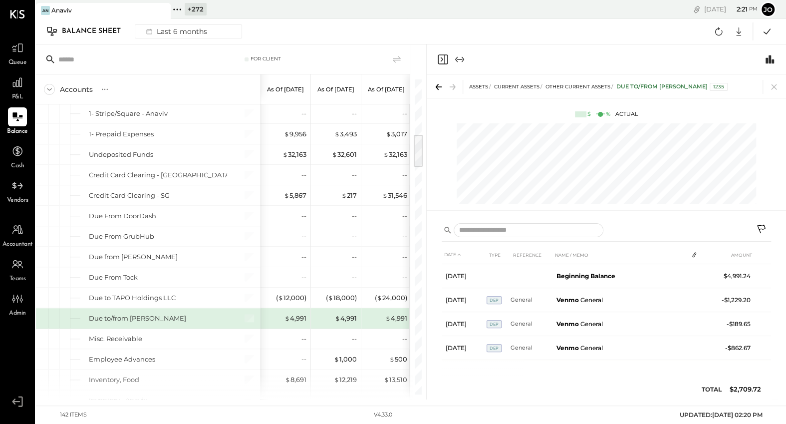
click at [763, 227] on icon at bounding box center [762, 230] width 12 height 12
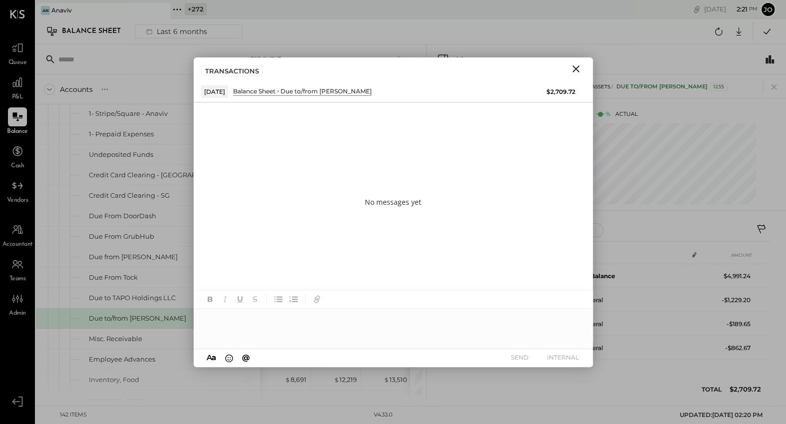
click at [413, 326] on div at bounding box center [393, 328] width 399 height 40
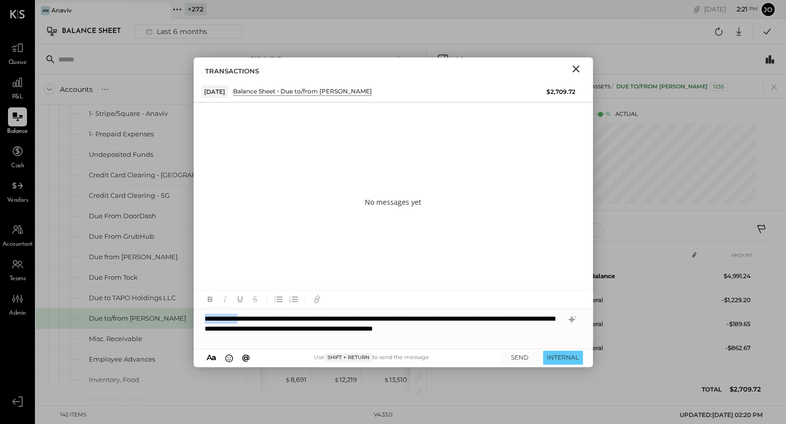
drag, startPoint x: 258, startPoint y: 318, endPoint x: 178, endPoint y: 324, distance: 80.1
click at [178, 324] on div "For Client Accounts S GL As of [DATE] As of [DATE] As of [DATE] As of [DATE] As…" at bounding box center [411, 221] width 750 height 355
drag, startPoint x: 340, startPoint y: 318, endPoint x: 283, endPoint y: 318, distance: 56.9
click at [283, 318] on div "**********" at bounding box center [393, 328] width 399 height 40
type input "*"
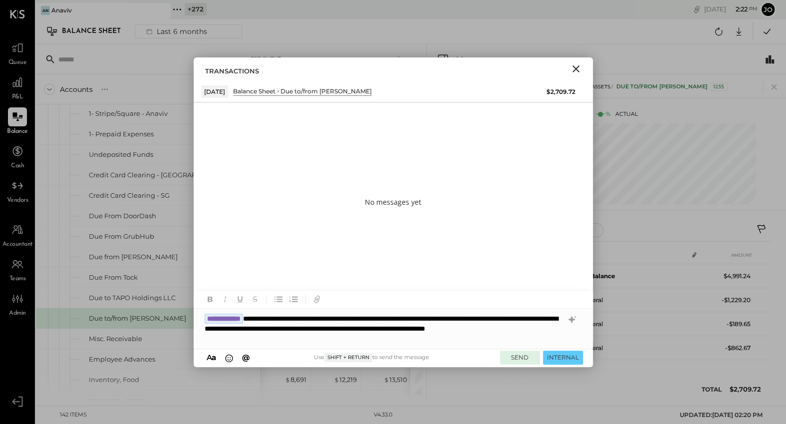
click at [521, 360] on button "SEND" at bounding box center [520, 356] width 40 height 13
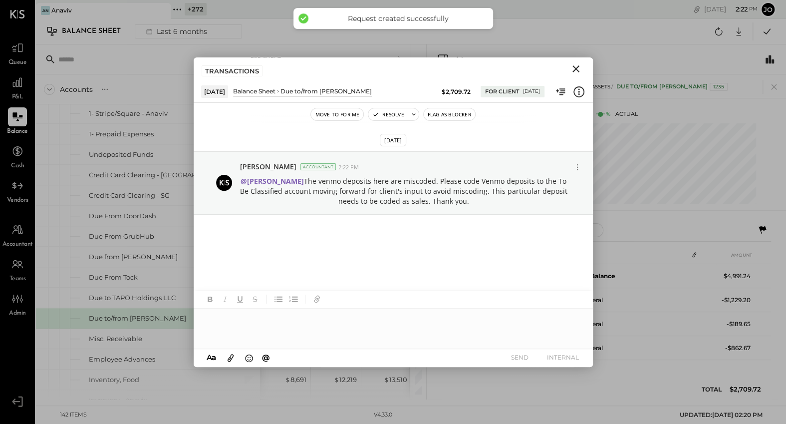
click at [575, 72] on icon "Close" at bounding box center [576, 69] width 12 height 12
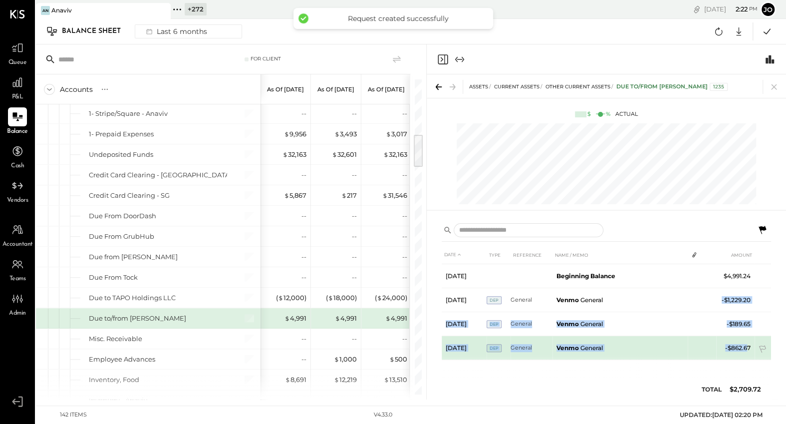
drag, startPoint x: 722, startPoint y: 300, endPoint x: 748, endPoint y: 346, distance: 53.2
click at [747, 345] on tbody "[DATE] Beginning Balance $4,991.24 [DATE] DEP General Venmo General -$1,229.20 …" at bounding box center [606, 312] width 329 height 96
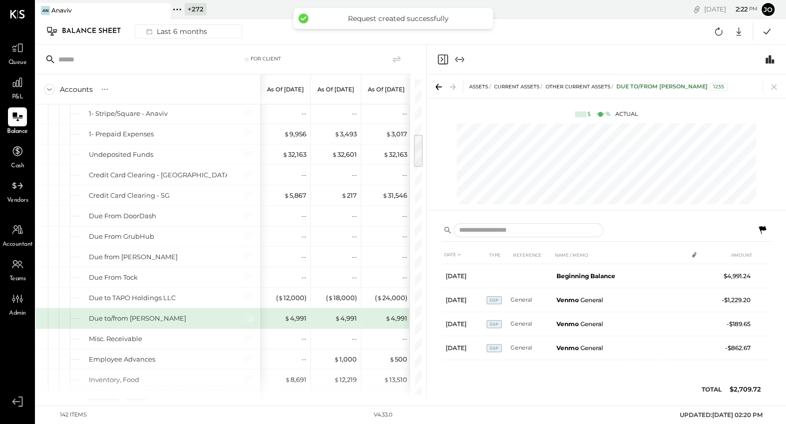
click at [748, 362] on div "DATE TYPE REFERENCE NAME / MEMO AMOUNT [DATE] Beginning Balance $4,991.24 [DATE…" at bounding box center [606, 325] width 329 height 159
